Goal: Transaction & Acquisition: Purchase product/service

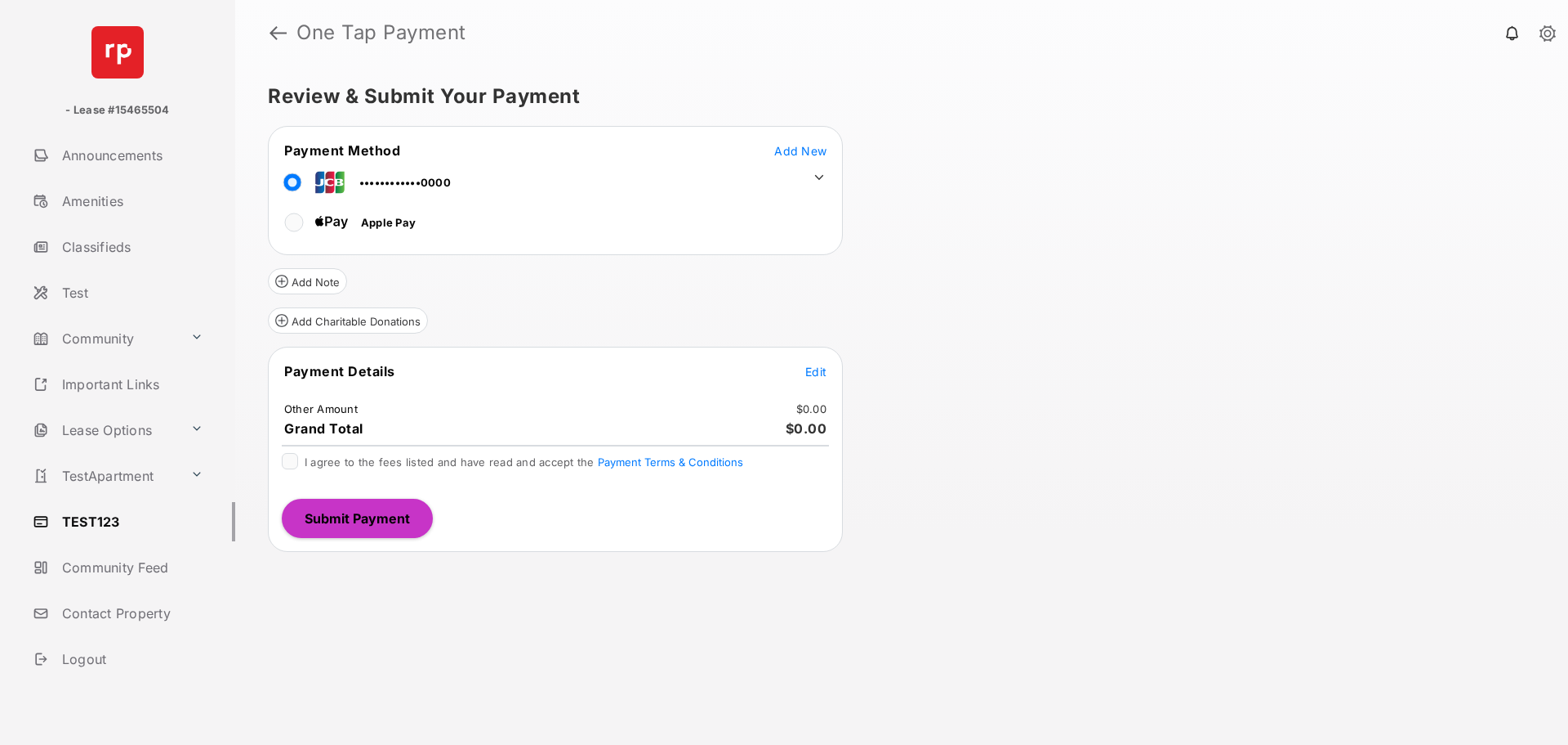
click at [806, 146] on span "Add New" at bounding box center [800, 151] width 52 height 14
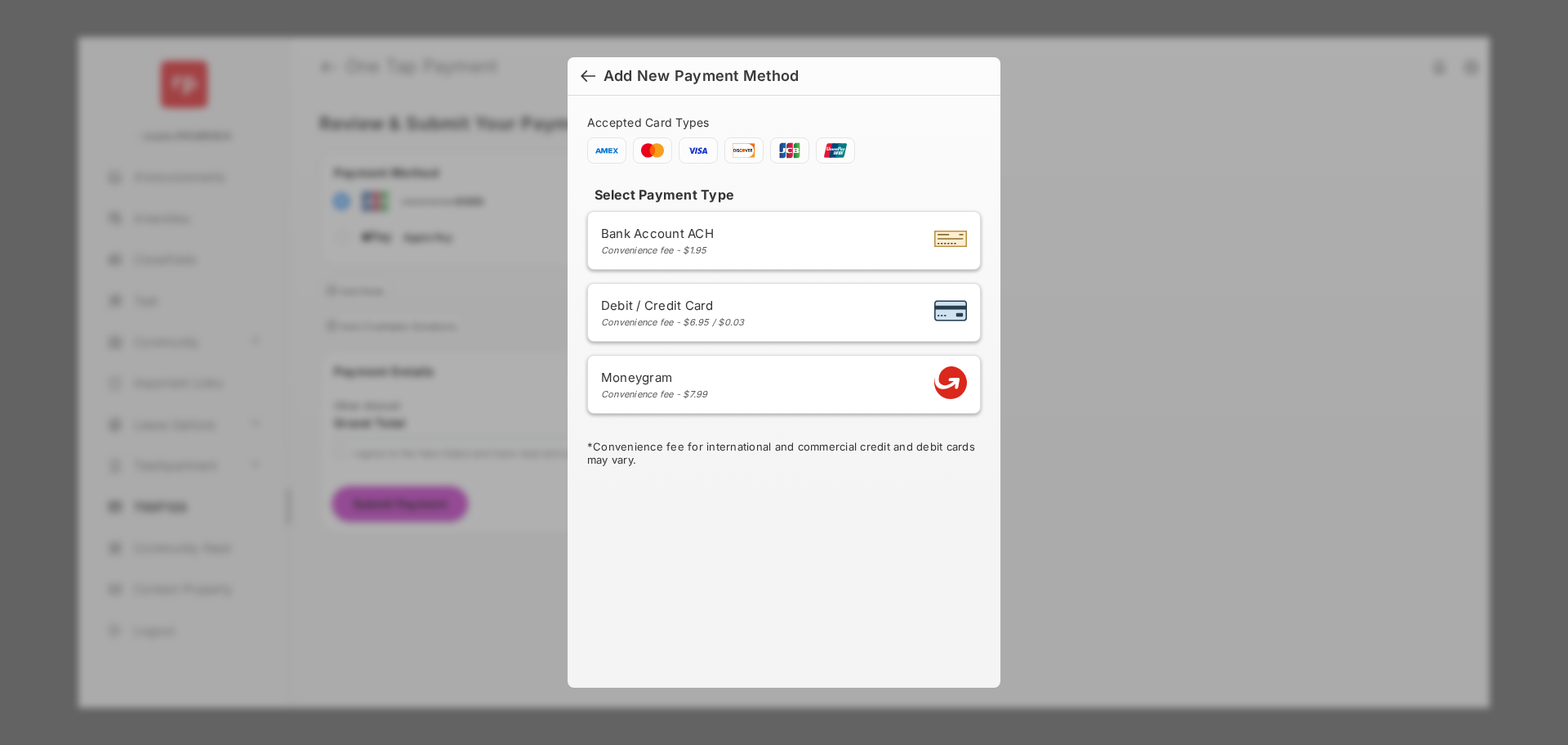
click at [587, 75] on div at bounding box center [588, 77] width 15 height 18
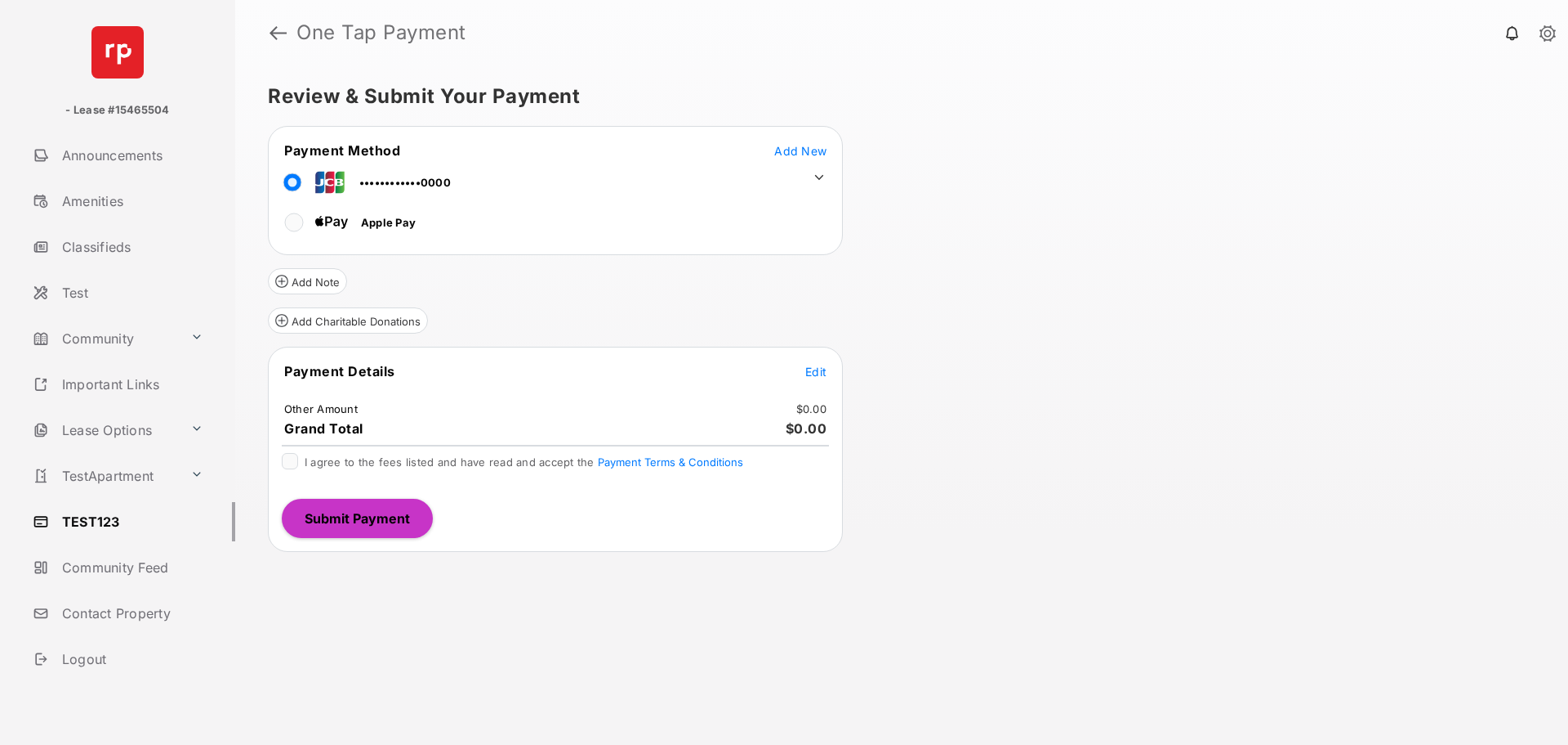
click at [822, 180] on icon at bounding box center [819, 177] width 15 height 15
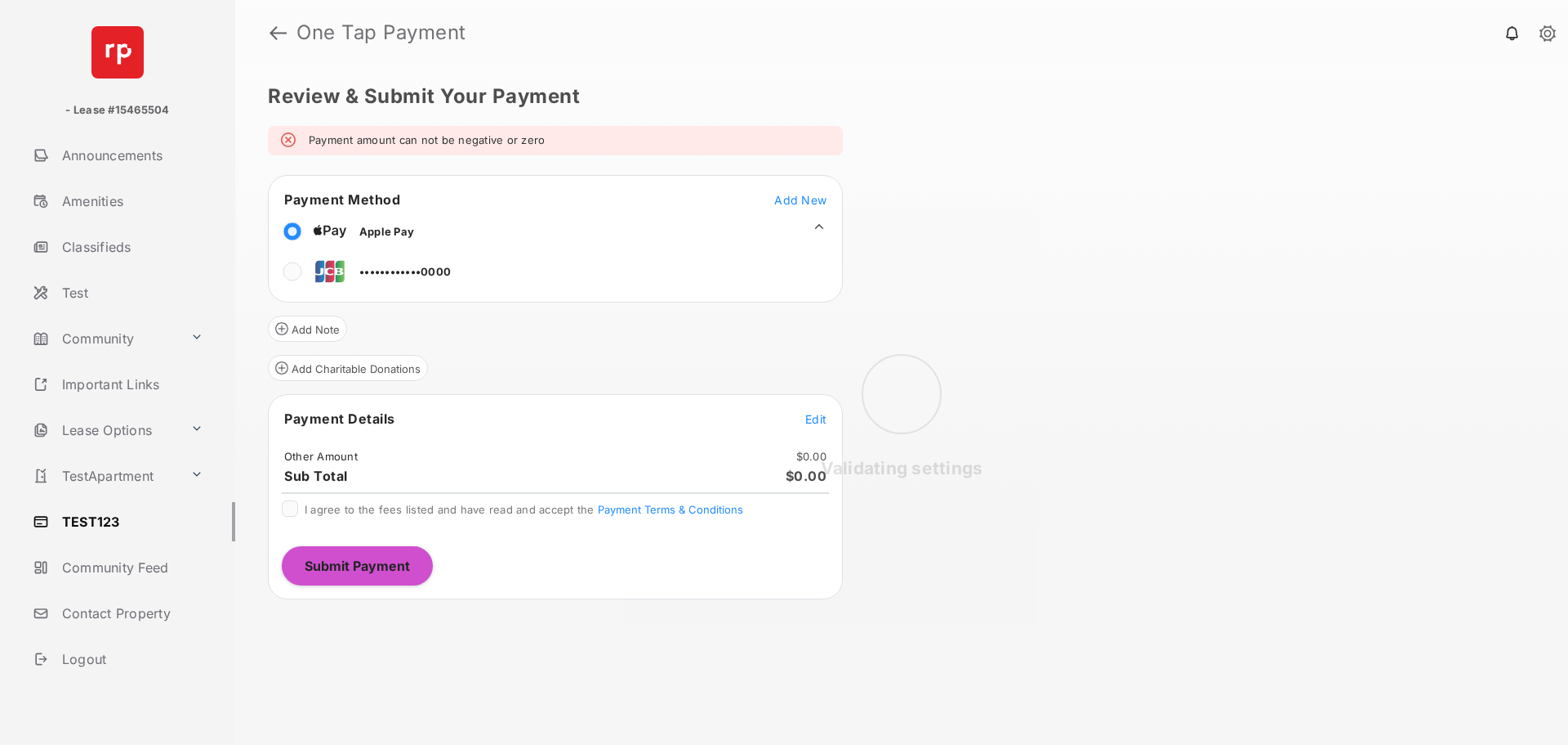
click at [293, 176] on div "Validating settings" at bounding box center [901, 405] width 1333 height 679
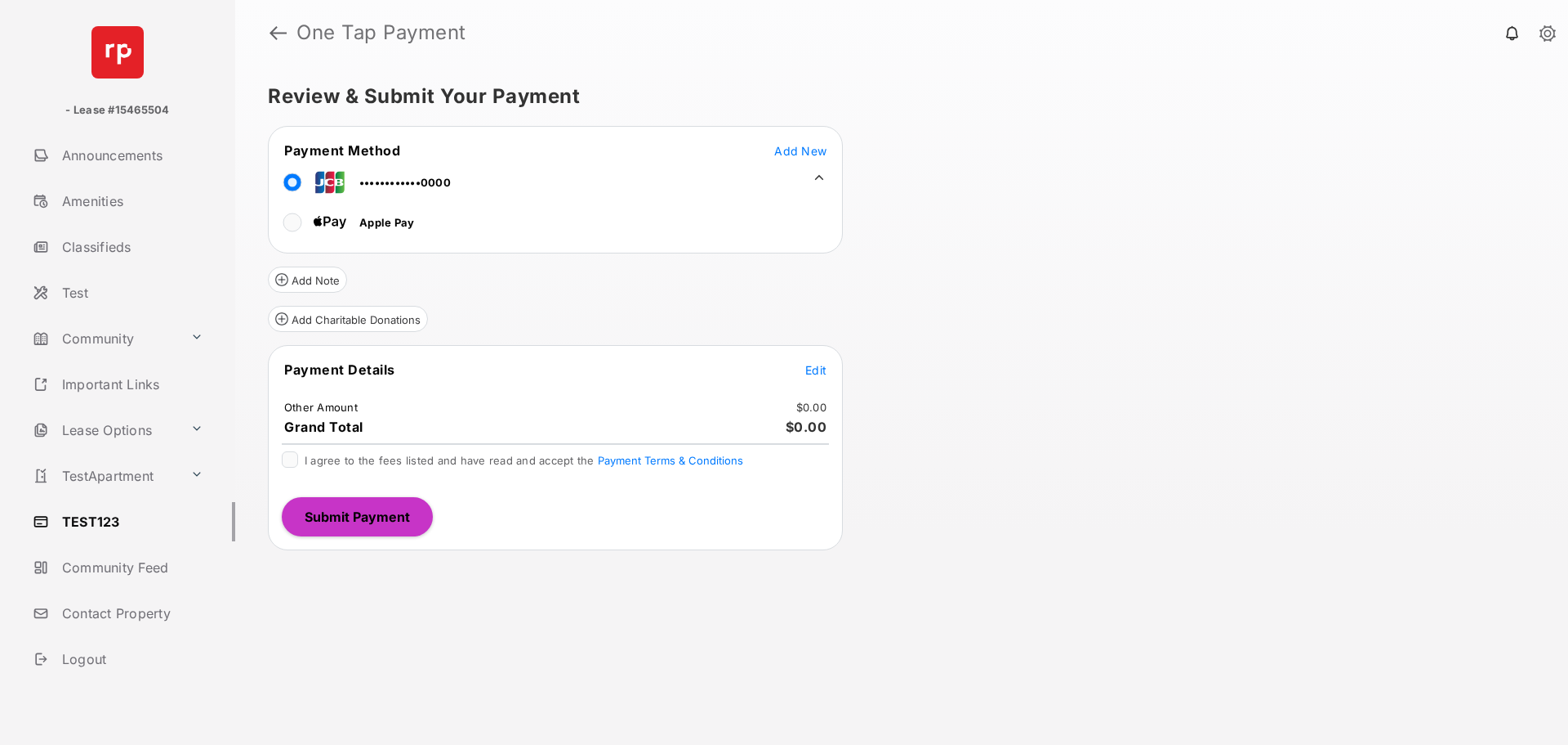
click at [792, 149] on span "Add New" at bounding box center [800, 151] width 52 height 14
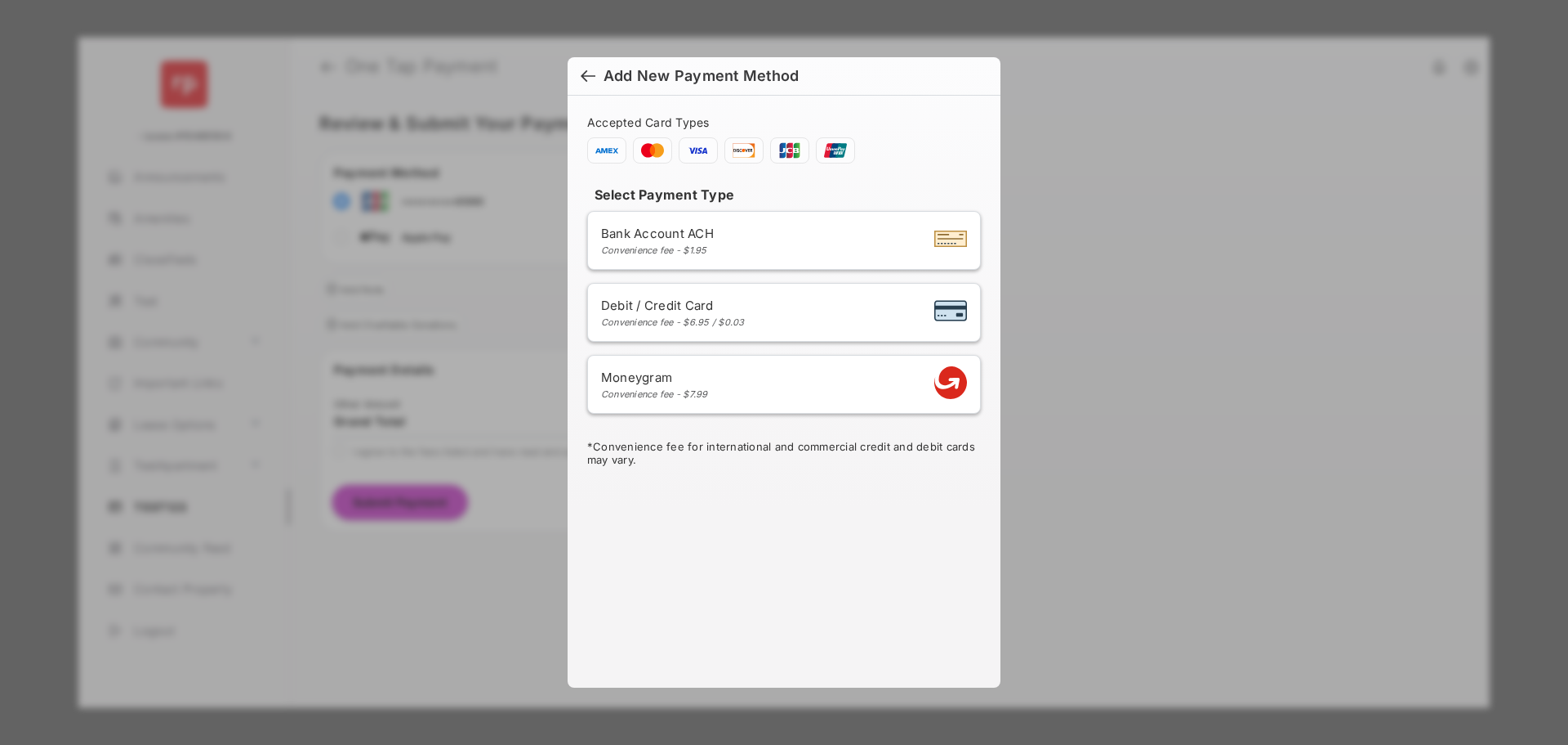
click at [585, 75] on div at bounding box center [588, 77] width 15 height 18
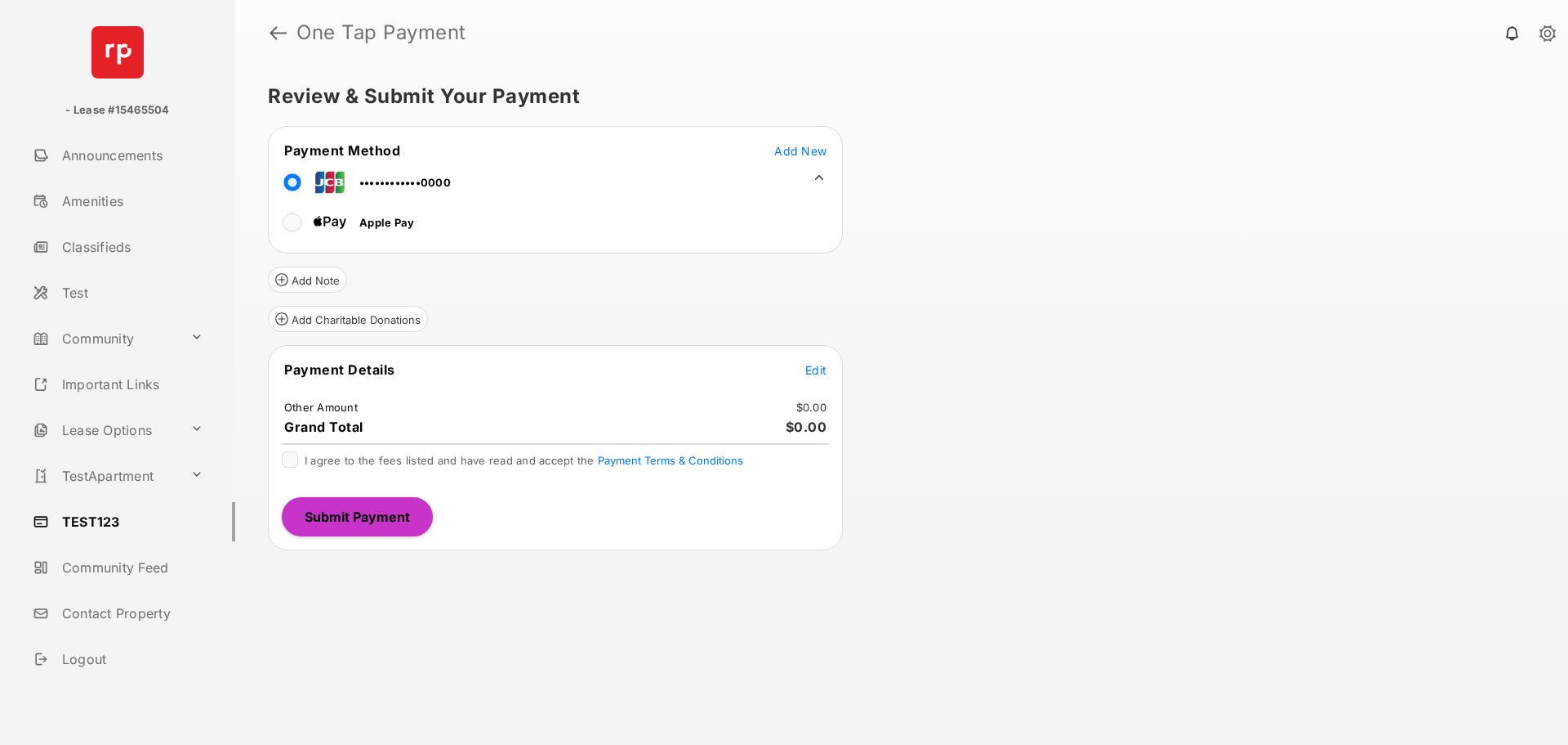
click at [789, 151] on span "Add New" at bounding box center [800, 151] width 52 height 14
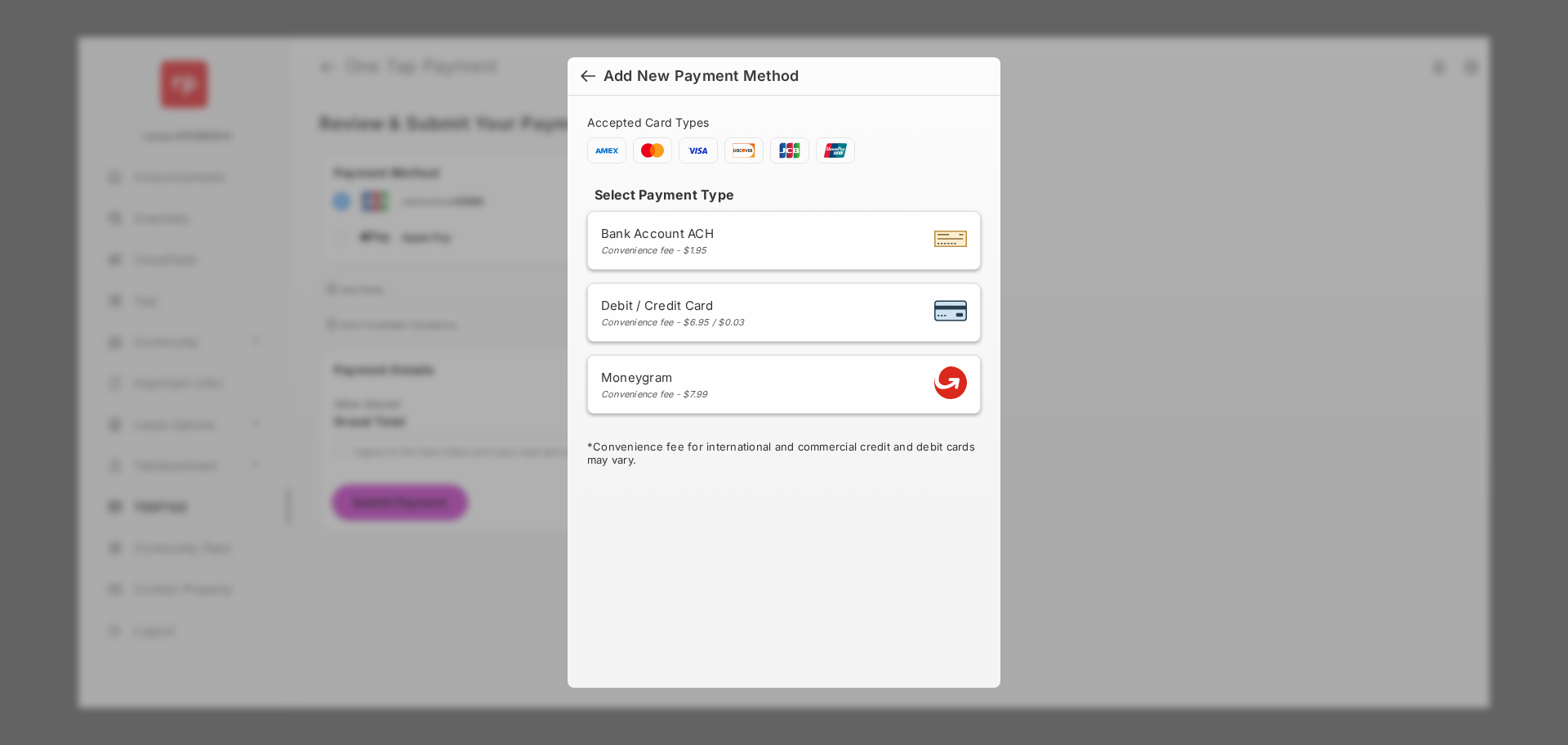
click at [756, 380] on div "Moneygram Convenience fee - $7.99" at bounding box center [784, 384] width 366 height 31
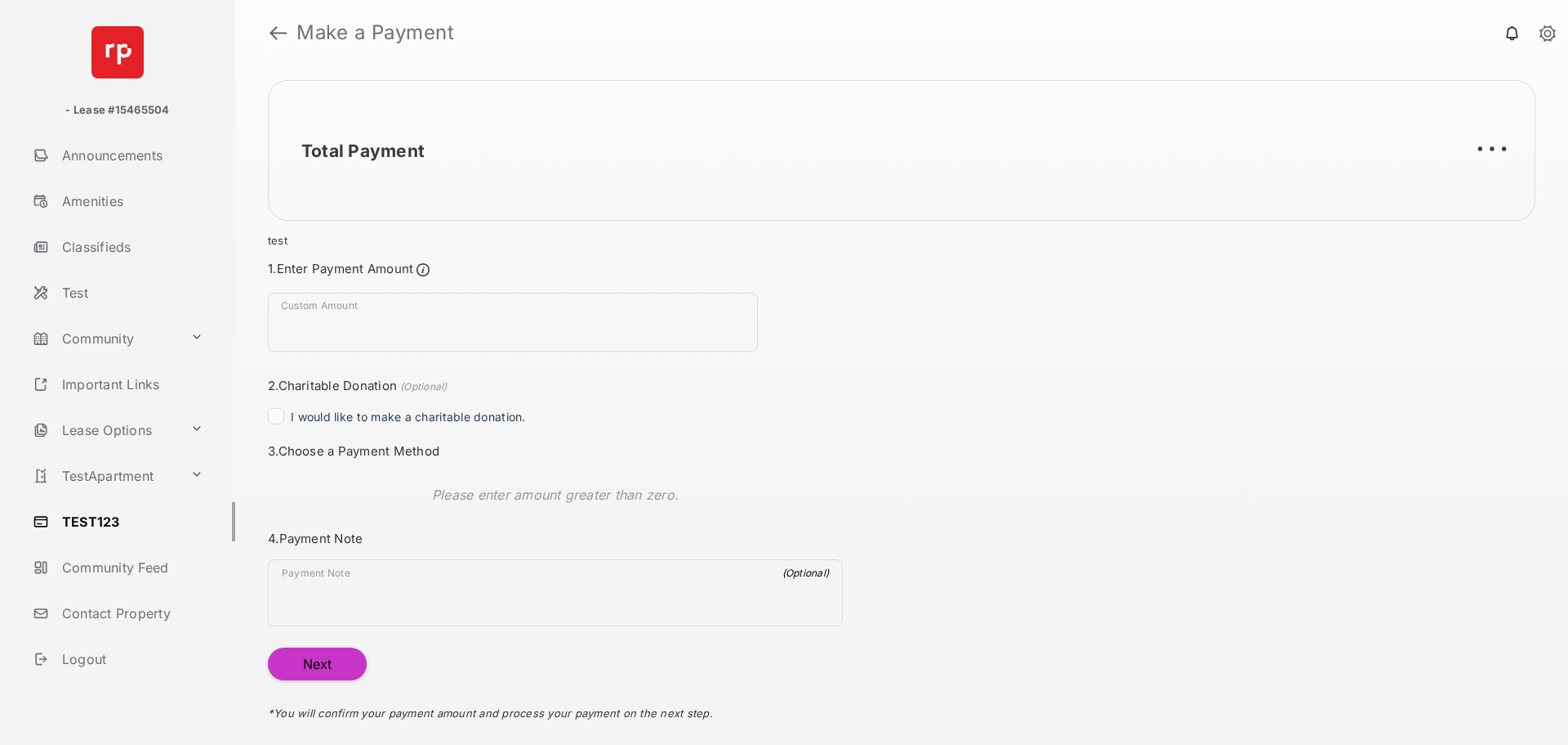
click at [274, 38] on link at bounding box center [277, 33] width 17 height 39
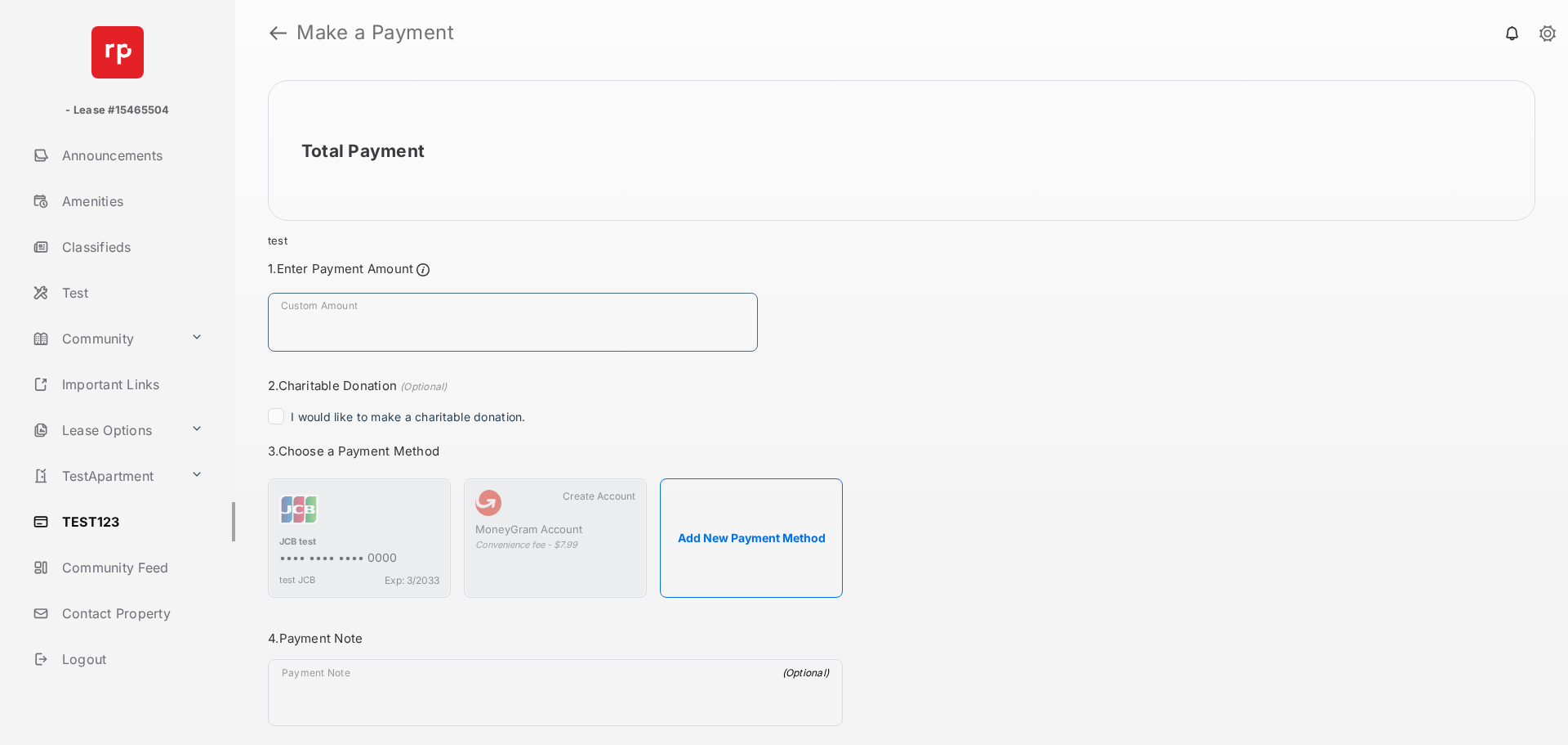
click at [398, 314] on input "Custom Amount" at bounding box center [512, 322] width 490 height 59
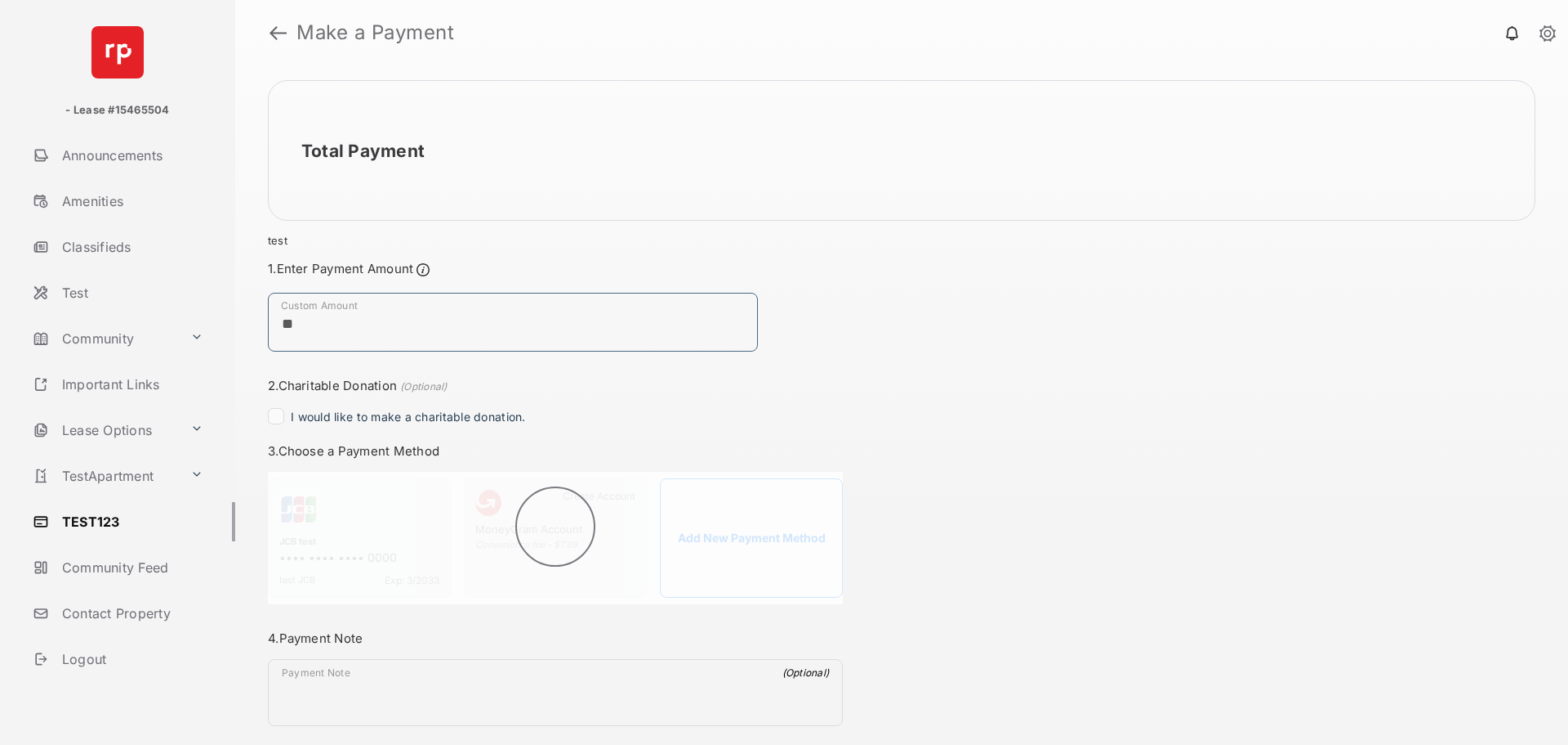
type input "**"
click at [877, 318] on div "Total Payment test Payment Summary Payment Method - - Payment Date [DATE] Payme…" at bounding box center [901, 405] width 1333 height 679
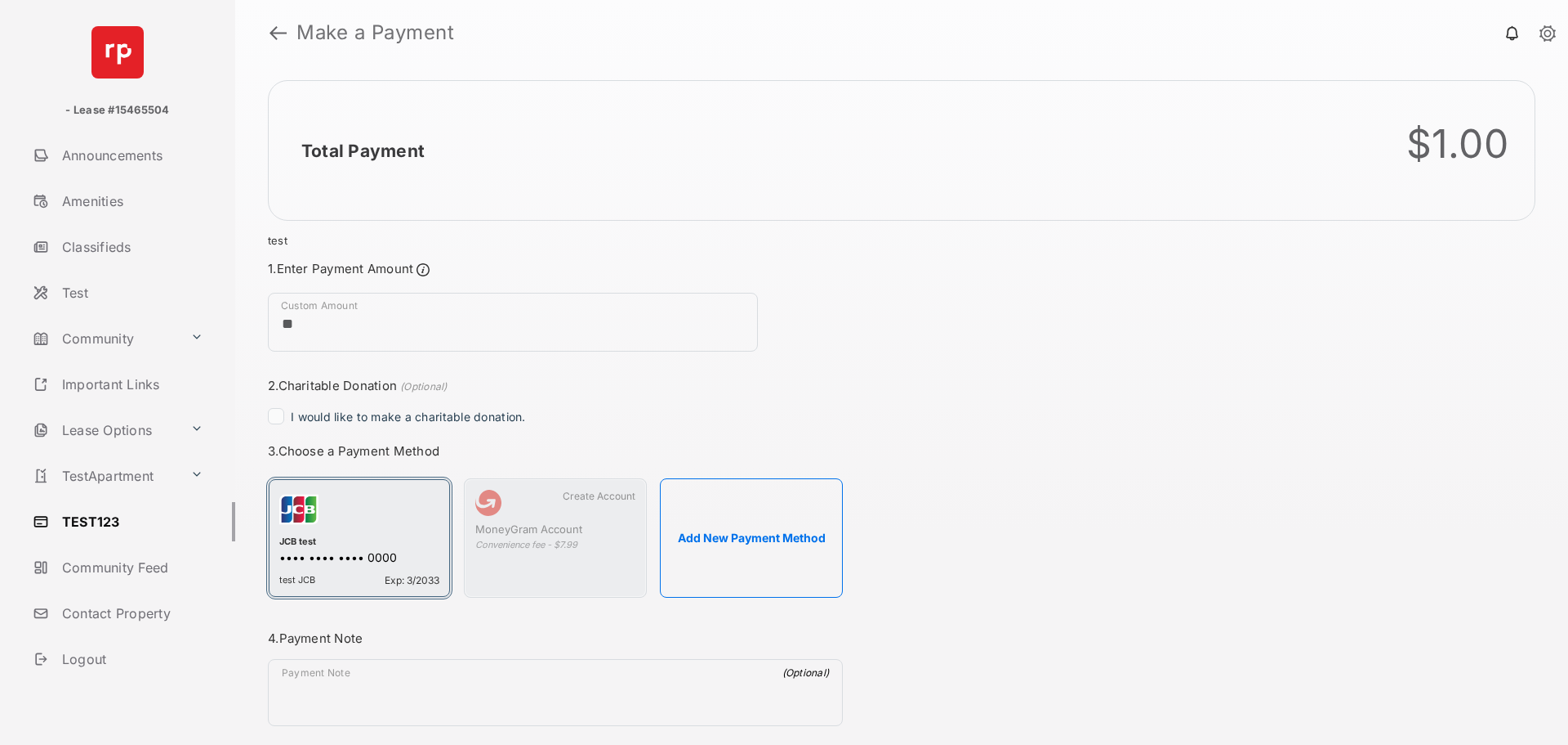
click at [343, 544] on div "JCB test" at bounding box center [359, 543] width 160 height 15
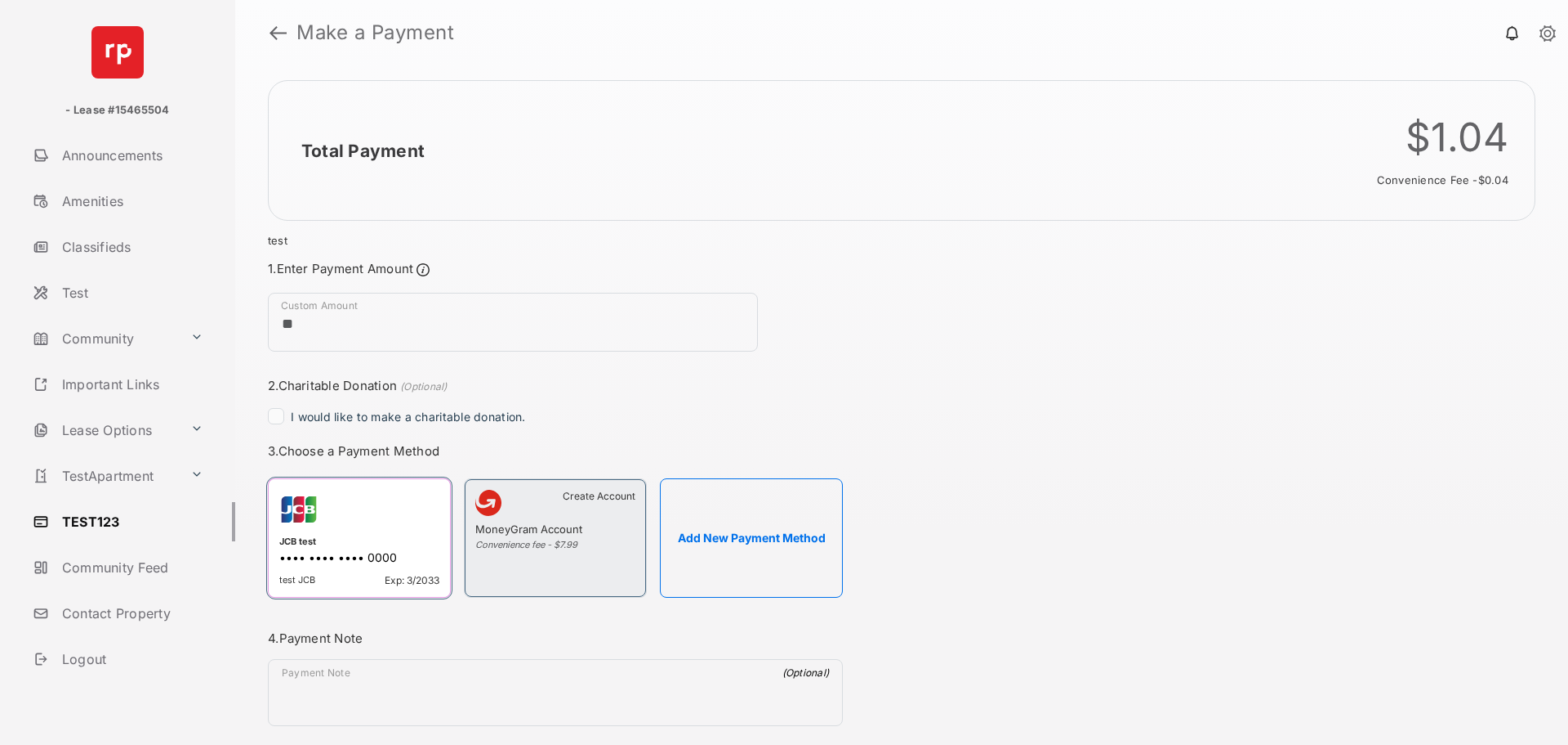
scroll to position [92, 0]
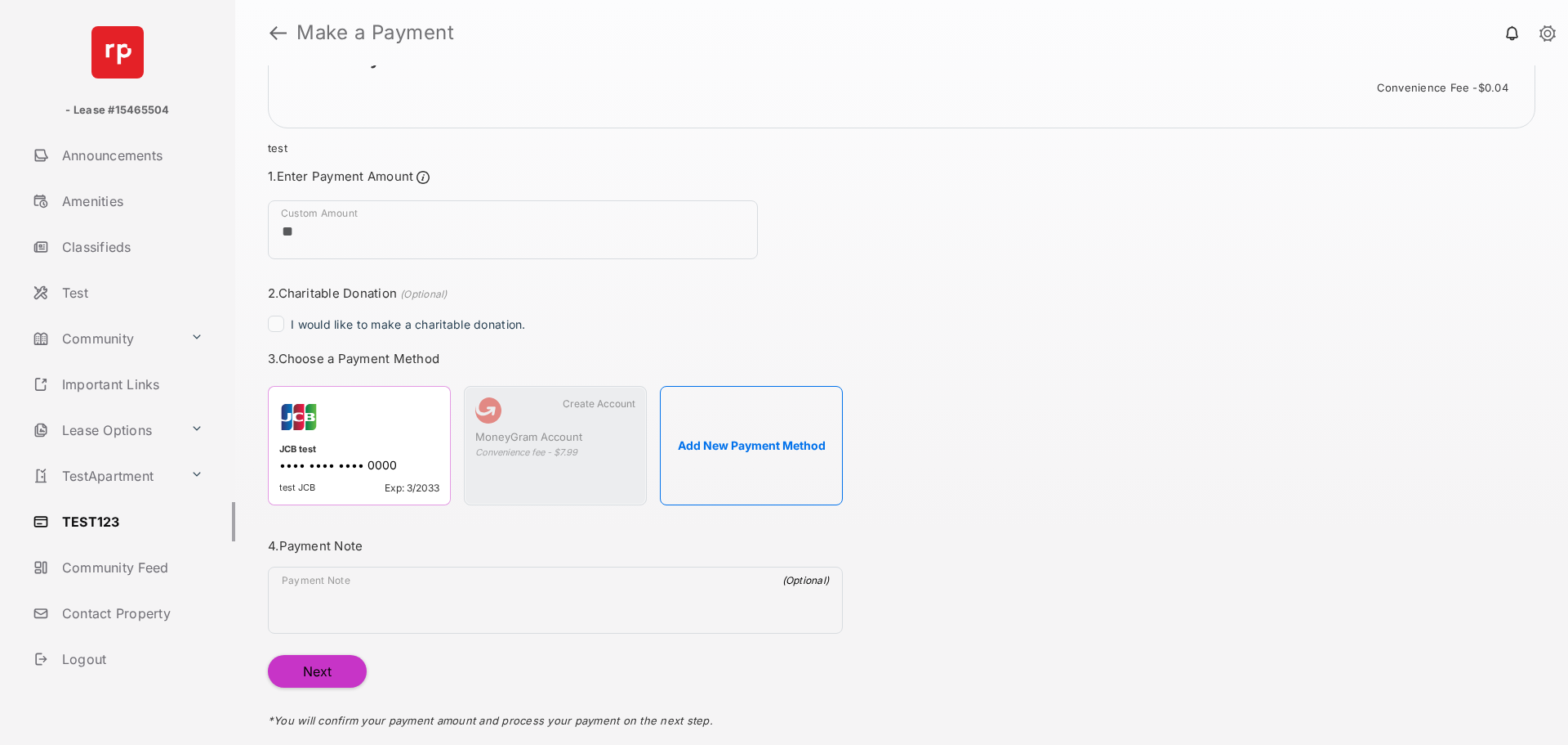
click at [315, 680] on button "Next" at bounding box center [317, 670] width 99 height 33
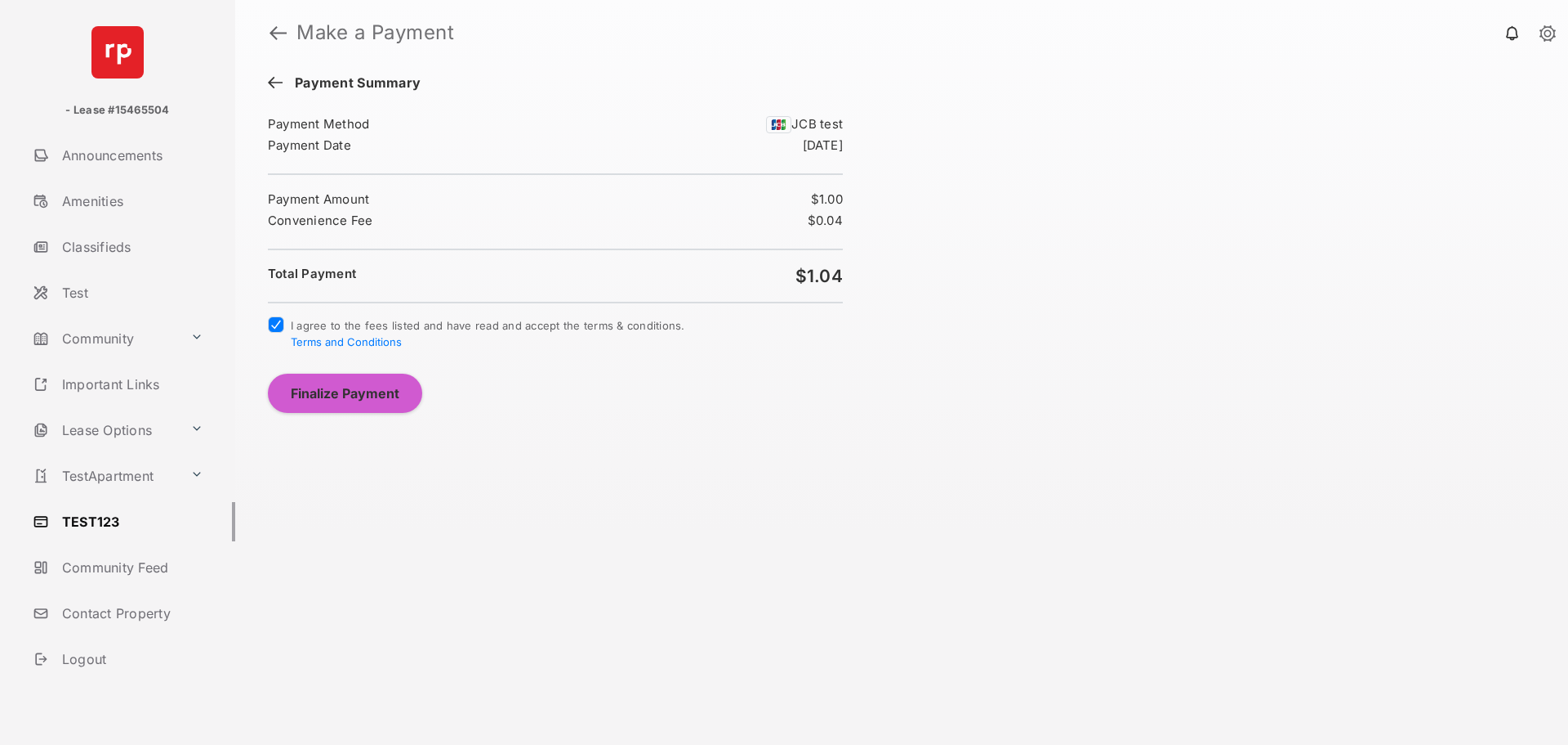
click at [332, 380] on button "Finalize Payment" at bounding box center [345, 393] width 154 height 39
